Goal: Check status

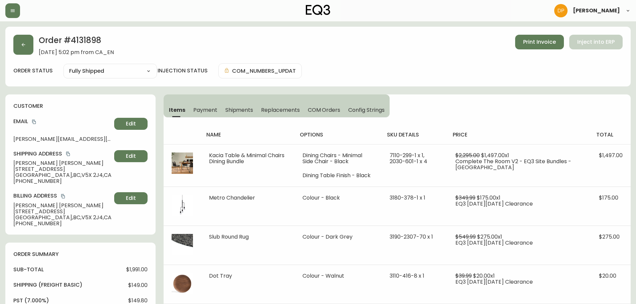
select select "FULLY_SHIPPED"
click at [22, 47] on icon "button" at bounding box center [23, 44] width 5 height 5
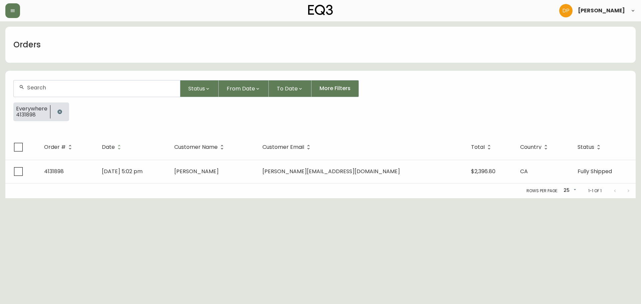
click at [63, 114] on button "button" at bounding box center [59, 111] width 13 height 13
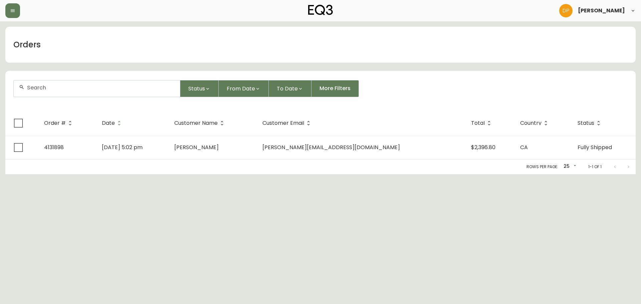
click at [45, 89] on input "text" at bounding box center [101, 87] width 148 height 6
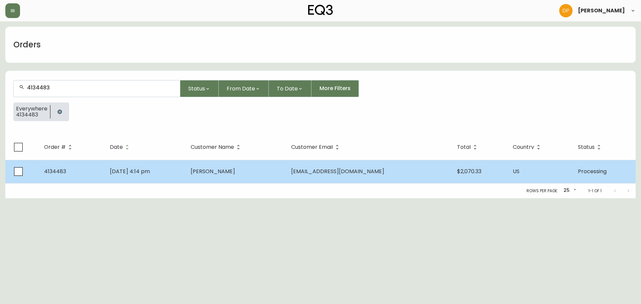
type input "4134483"
click at [135, 161] on td "[DATE] 4:14 pm" at bounding box center [144, 171] width 81 height 23
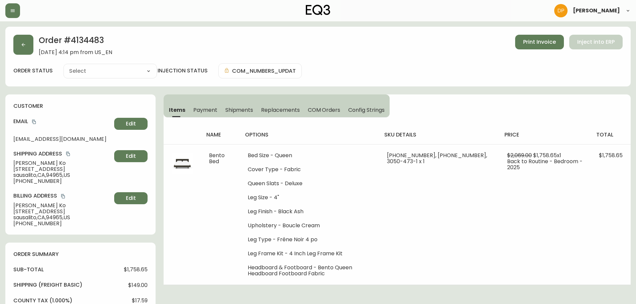
type input "Processing"
select select "PROCESSING"
